Goal: Task Accomplishment & Management: Use online tool/utility

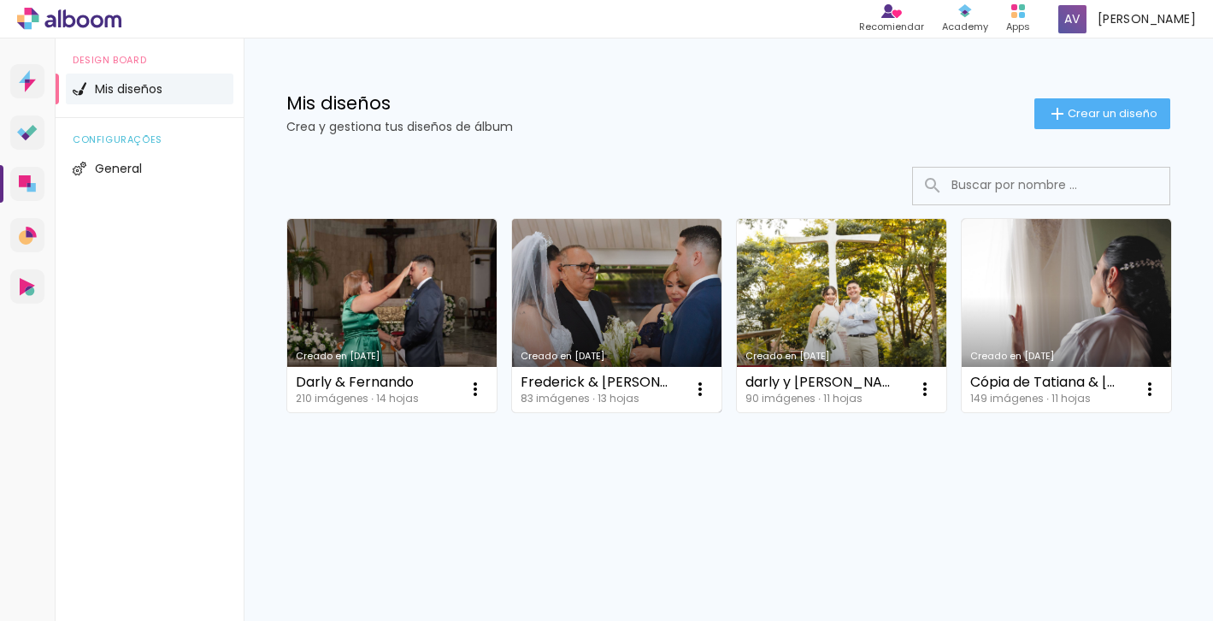
click at [640, 289] on link "Creado en [DATE]" at bounding box center [616, 315] width 209 height 193
